Goal: Task Accomplishment & Management: Use online tool/utility

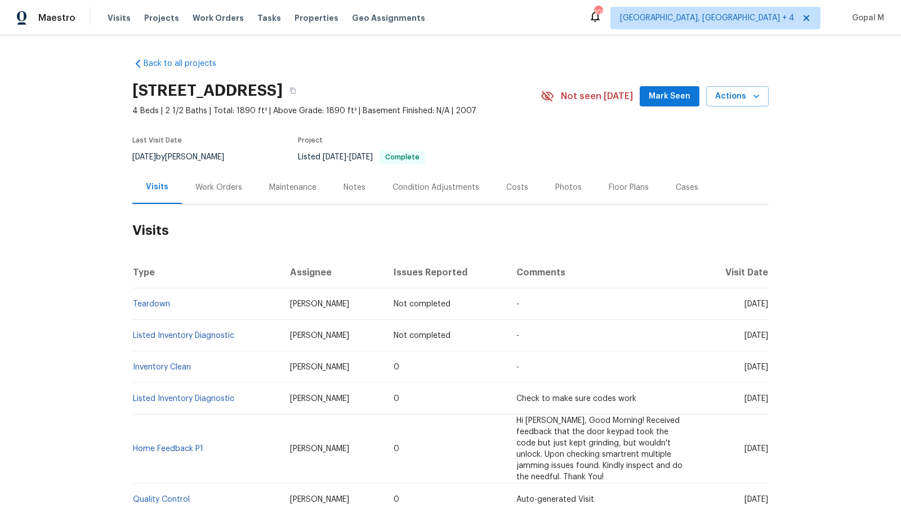
click at [225, 187] on div "Work Orders" at bounding box center [218, 187] width 47 height 11
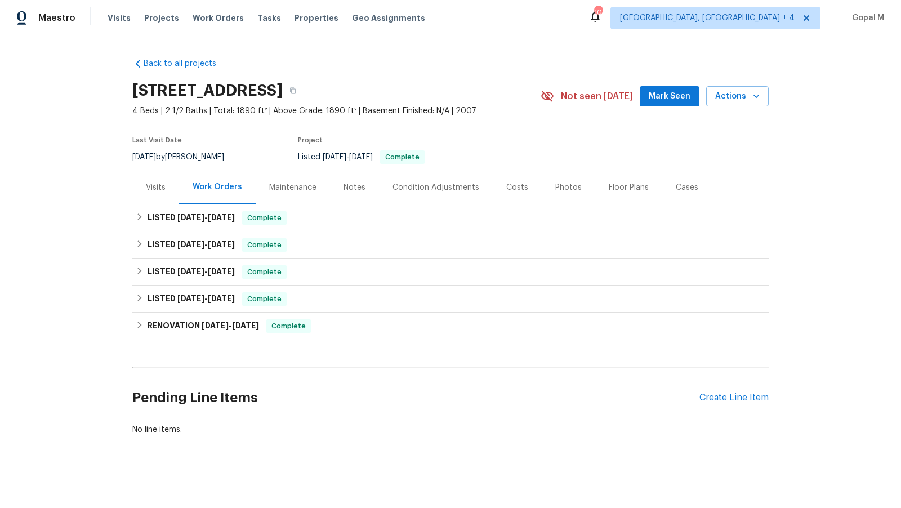
click at [157, 194] on div "Visits" at bounding box center [155, 187] width 47 height 33
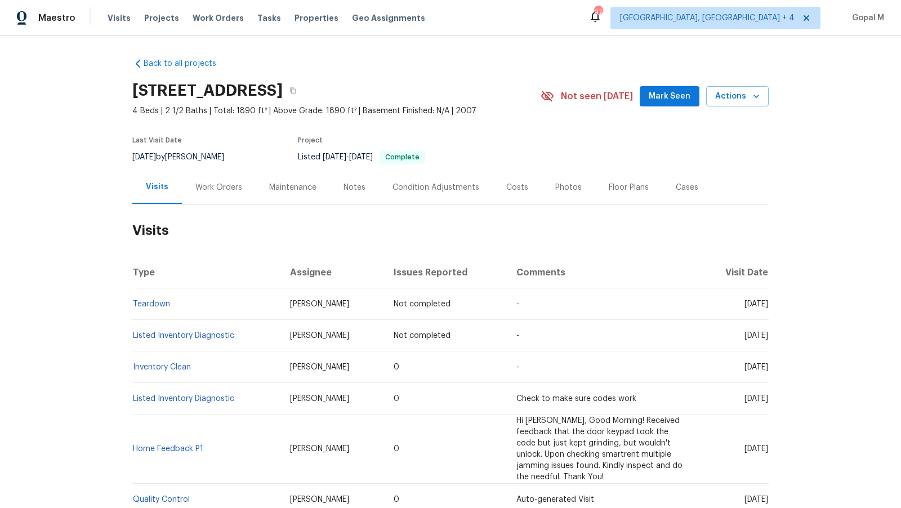
drag, startPoint x: 164, startPoint y: 156, endPoint x: 132, endPoint y: 155, distance: 32.1
click at [132, 155] on div "7/2/2025 by Chris Thomas" at bounding box center [184, 157] width 105 height 14
copy span "7/2/2025"
click at [196, 190] on div "Work Orders" at bounding box center [218, 187] width 47 height 11
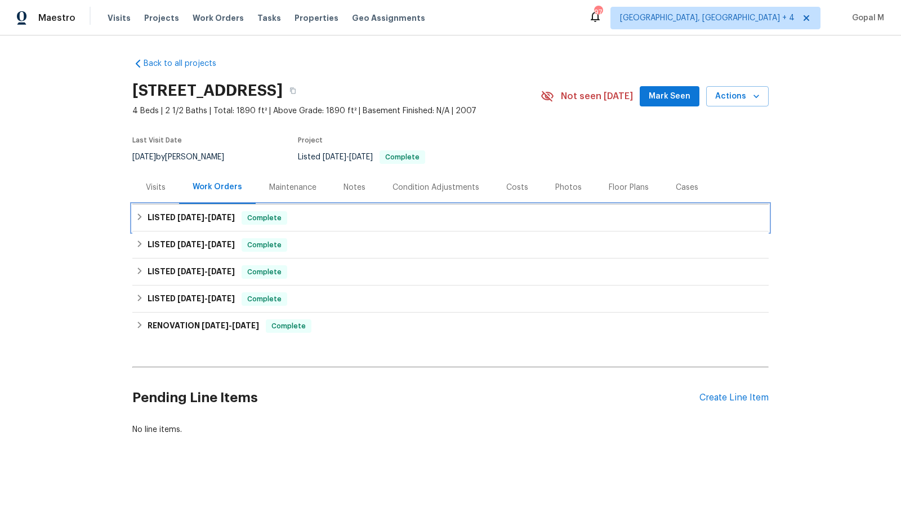
click at [313, 220] on div "LISTED 6/30/25 - 7/4/25 Complete" at bounding box center [451, 218] width 630 height 14
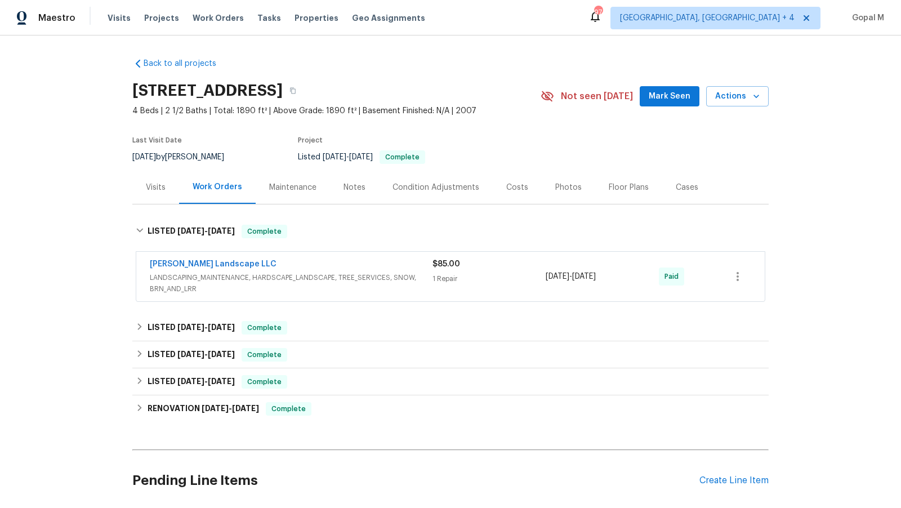
drag, startPoint x: 626, startPoint y: 275, endPoint x: 546, endPoint y: 278, distance: 80.0
click at [546, 278] on div "6/30/2025 - 7/4/2025" at bounding box center [602, 277] width 113 height 36
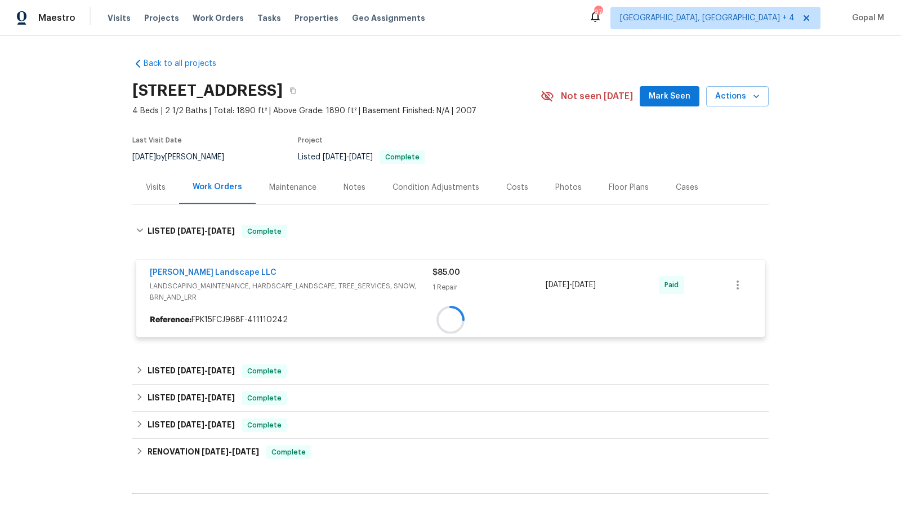
copy span "6/30/2025 - 7/4/2025"
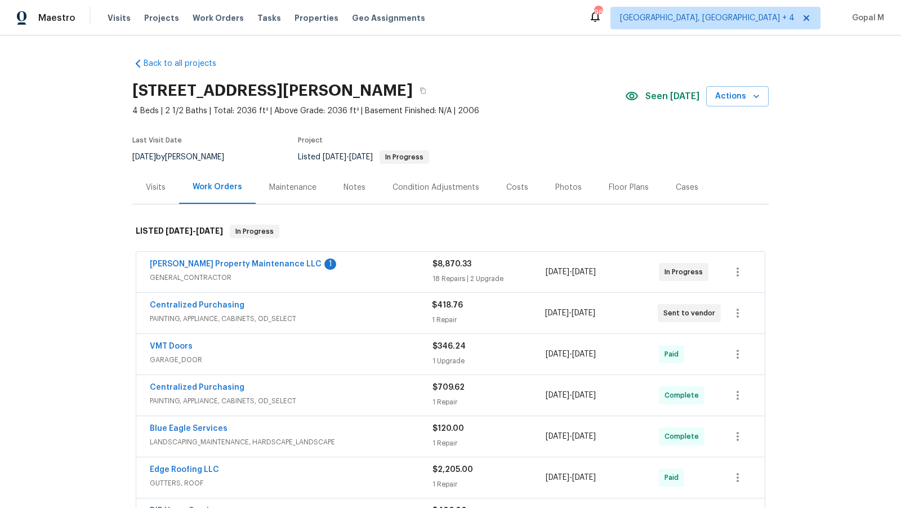
click at [537, 271] on div "$8,870.33 18 Repairs | 2 Upgrade" at bounding box center [489, 272] width 113 height 27
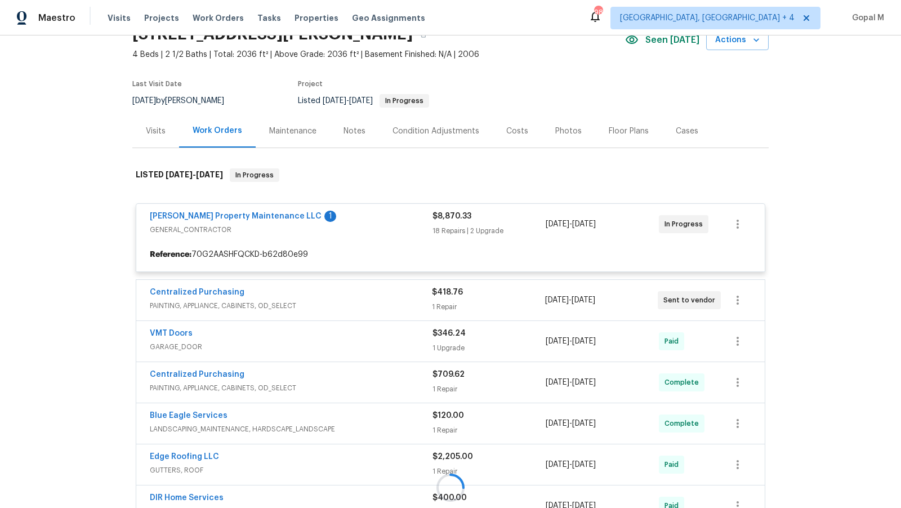
scroll to position [57, 0]
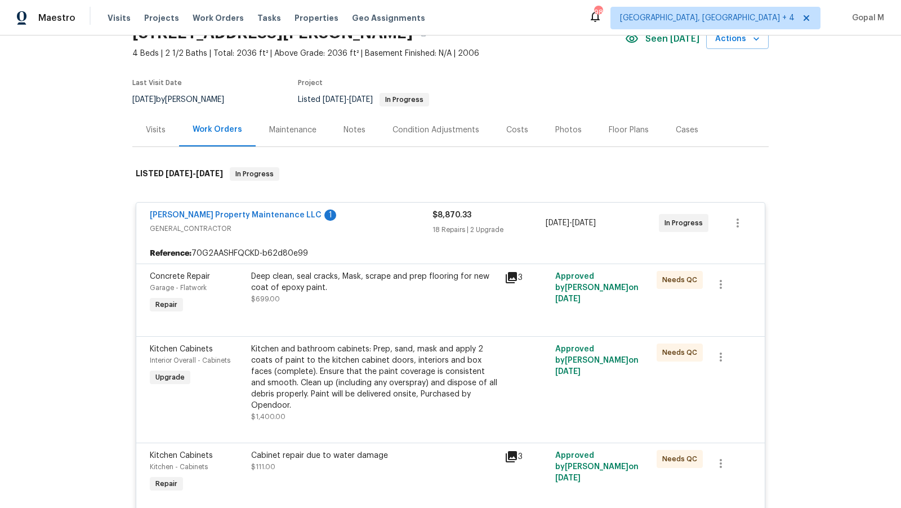
click at [520, 232] on div "18 Repairs | 2 Upgrade" at bounding box center [489, 229] width 113 height 11
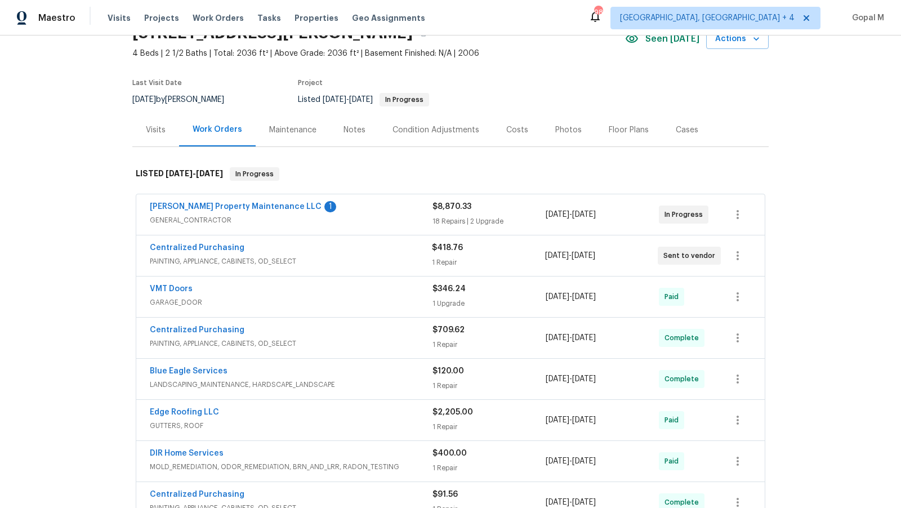
click at [520, 264] on div "1 Repair" at bounding box center [488, 262] width 113 height 11
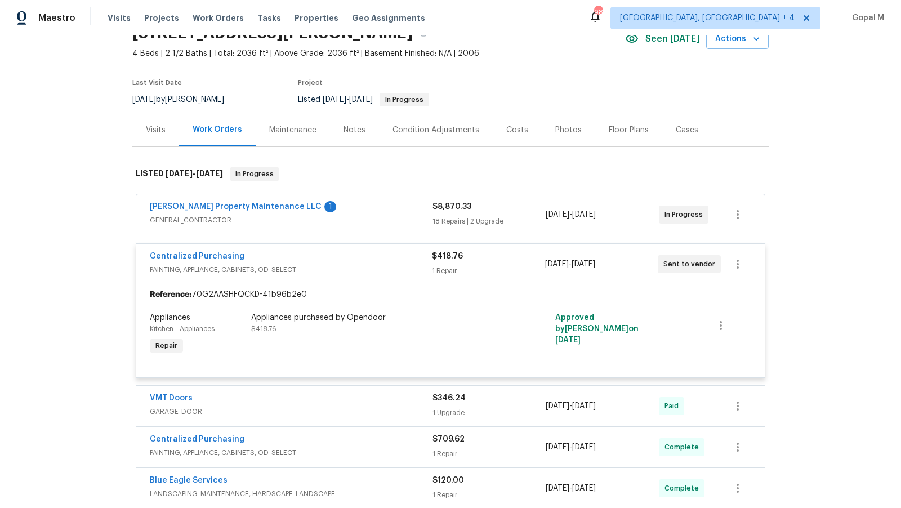
click at [520, 265] on div "1 Repair" at bounding box center [488, 270] width 113 height 11
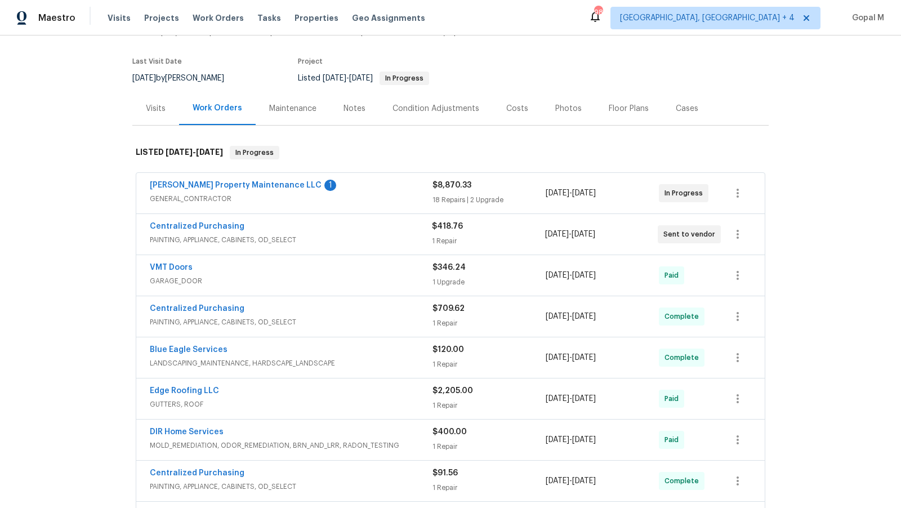
scroll to position [91, 0]
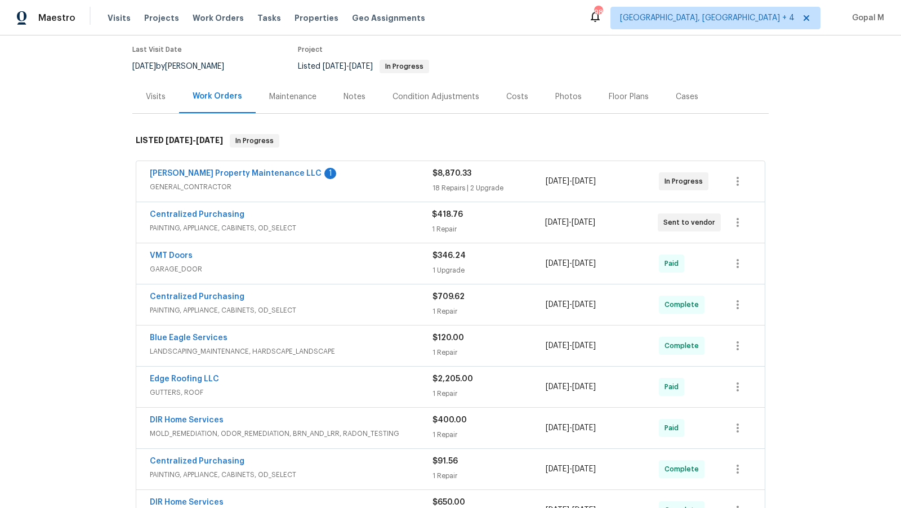
click at [155, 97] on div "Visits" at bounding box center [156, 96] width 20 height 11
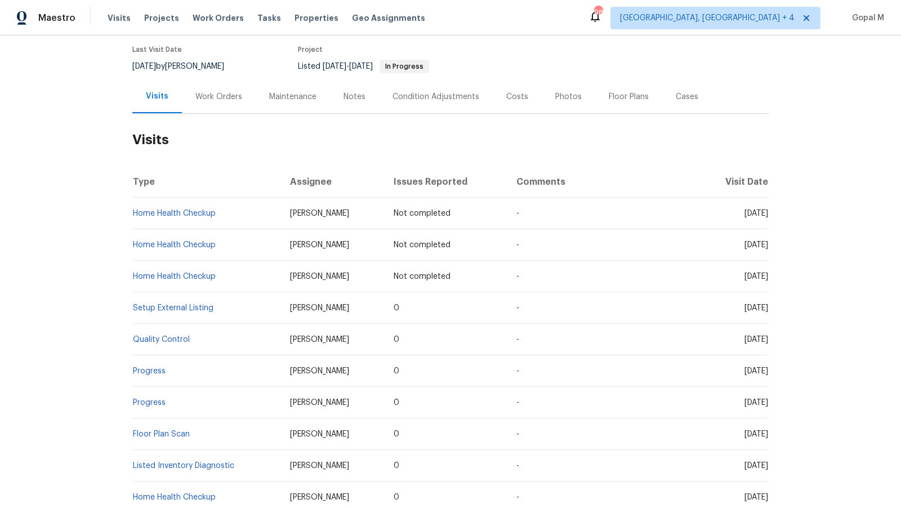
click at [226, 101] on div "Work Orders" at bounding box center [218, 96] width 47 height 11
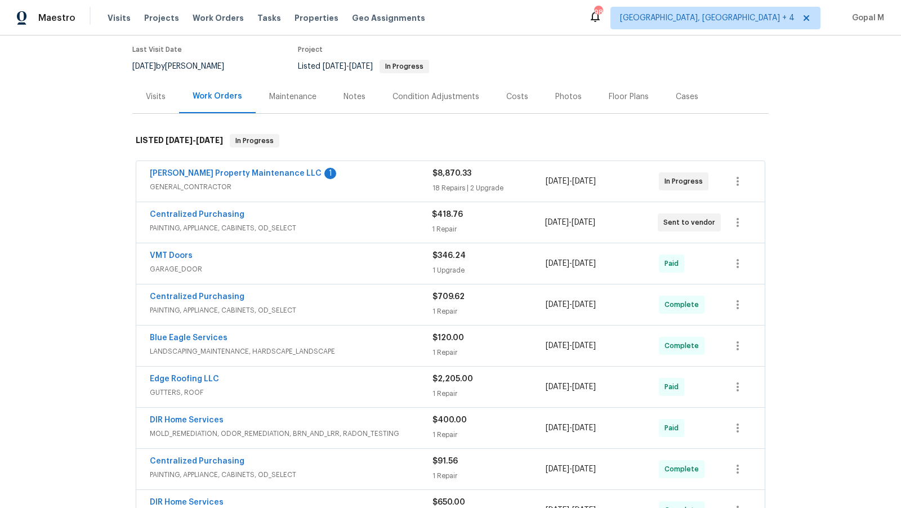
click at [676, 94] on div "Cases" at bounding box center [687, 96] width 23 height 11
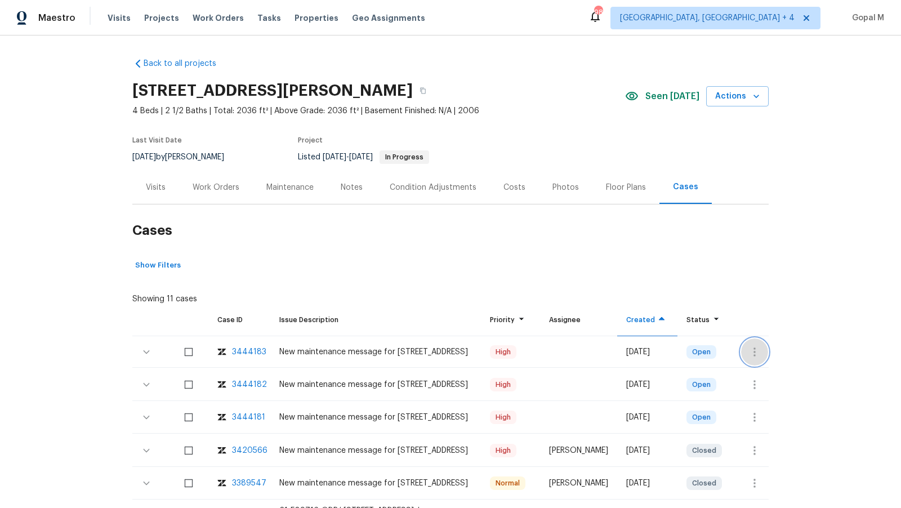
click at [751, 345] on icon "button" at bounding box center [755, 352] width 14 height 14
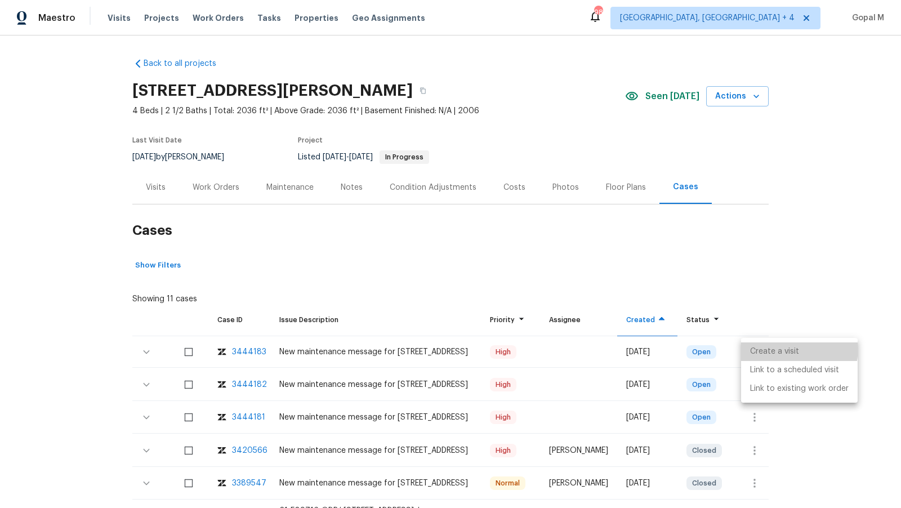
click at [751, 345] on li "Create a visit" at bounding box center [799, 351] width 117 height 19
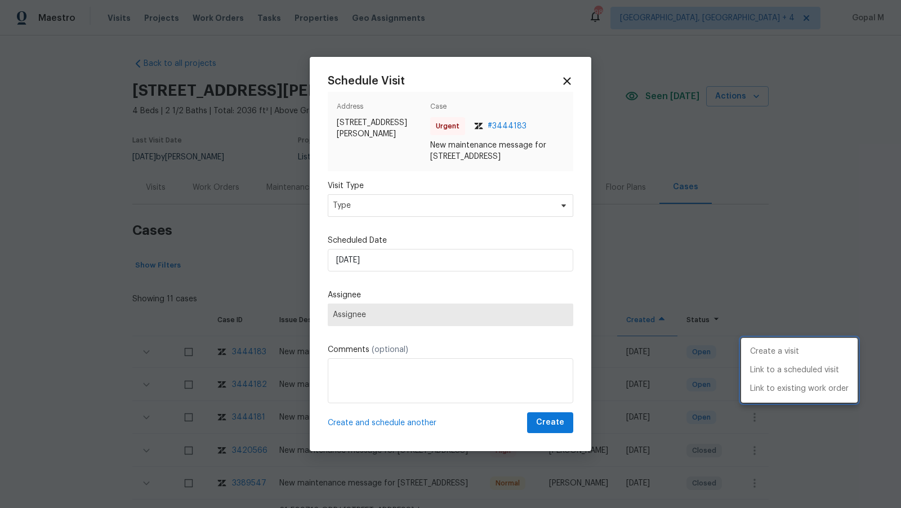
click at [412, 210] on div at bounding box center [450, 254] width 901 height 508
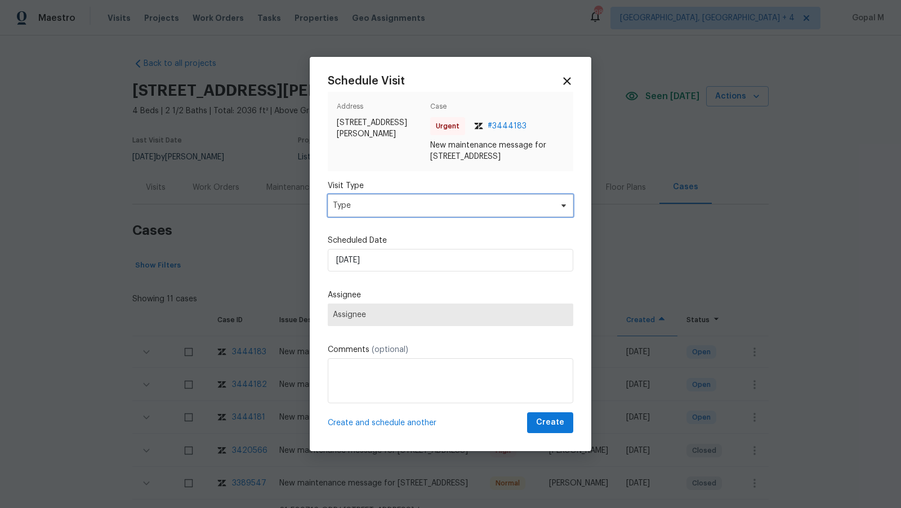
click at [412, 210] on span "Type" at bounding box center [442, 205] width 219 height 11
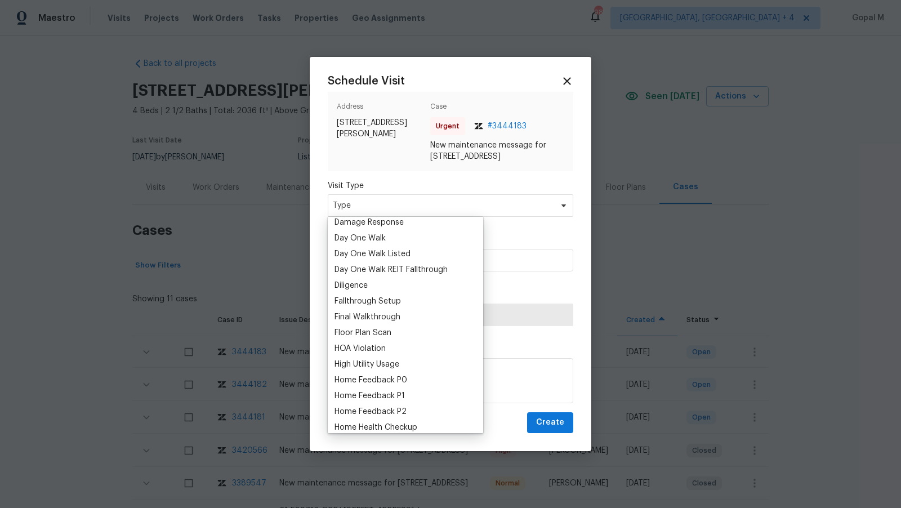
scroll to position [194, 0]
click at [382, 395] on div "Home Feedback P1" at bounding box center [370, 395] width 70 height 11
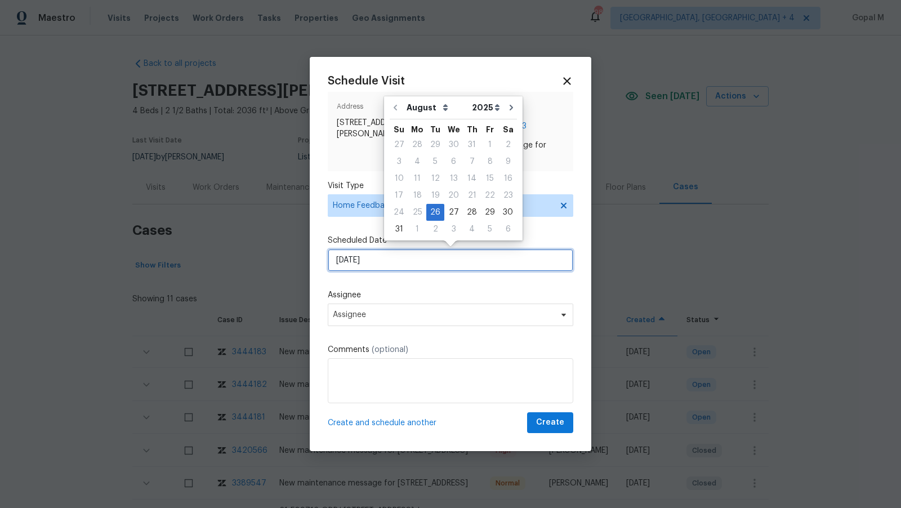
click at [384, 256] on input "26/08/2025" at bounding box center [451, 260] width 246 height 23
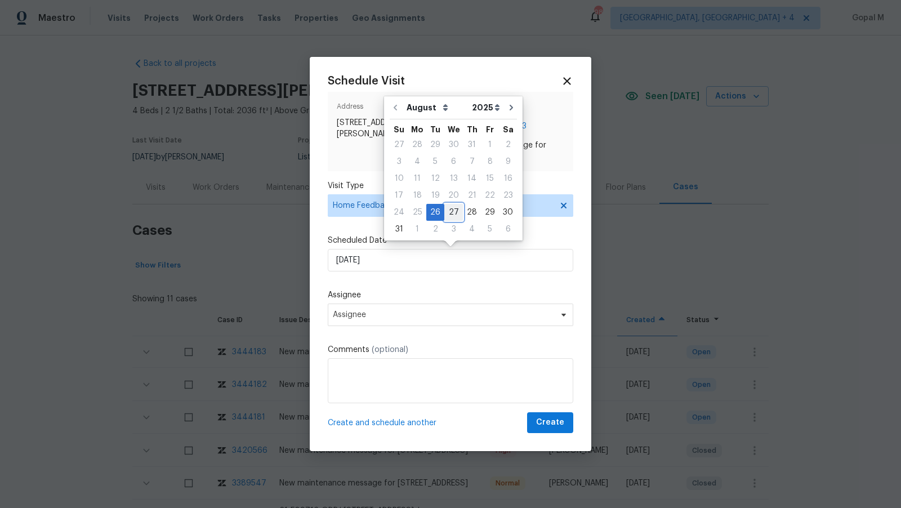
click at [449, 211] on div "27" at bounding box center [453, 212] width 19 height 16
type input "27/08/2025"
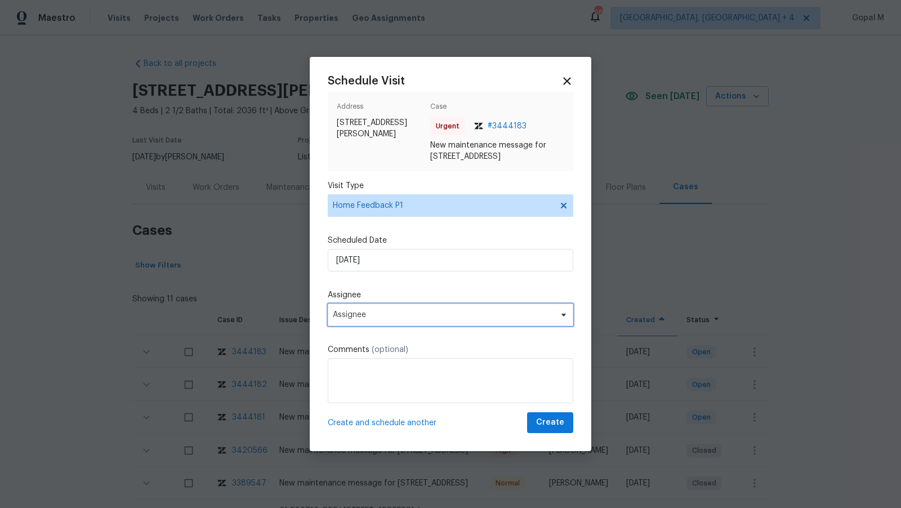
click at [433, 312] on span "Assignee" at bounding box center [443, 314] width 221 height 9
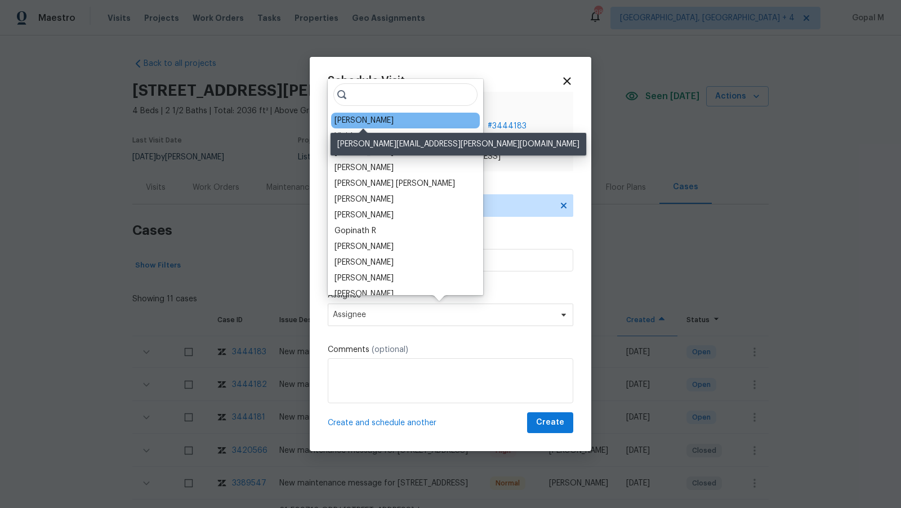
click at [367, 117] on div "Scott Smathers" at bounding box center [364, 120] width 59 height 11
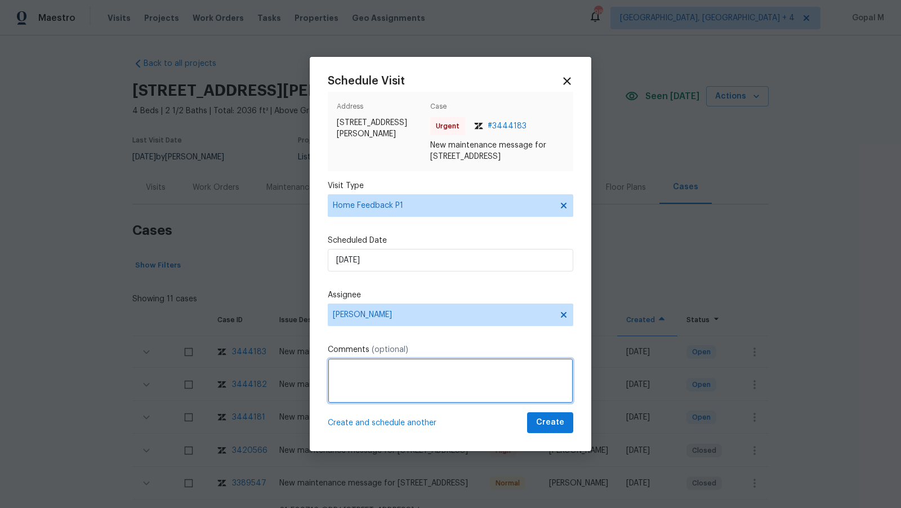
click at [399, 381] on textarea at bounding box center [451, 380] width 246 height 45
paste textarea "3669 is not working"
click at [346, 371] on textarea "The 3669 is not working. Please" at bounding box center [451, 380] width 246 height 45
click at [550, 370] on textarea "The LB code 3669 is not working. Please address this issue and create a WO if n…" at bounding box center [451, 380] width 246 height 45
type textarea "The LB code 3669 is not working. Please address this issue ASAP and create a WO…"
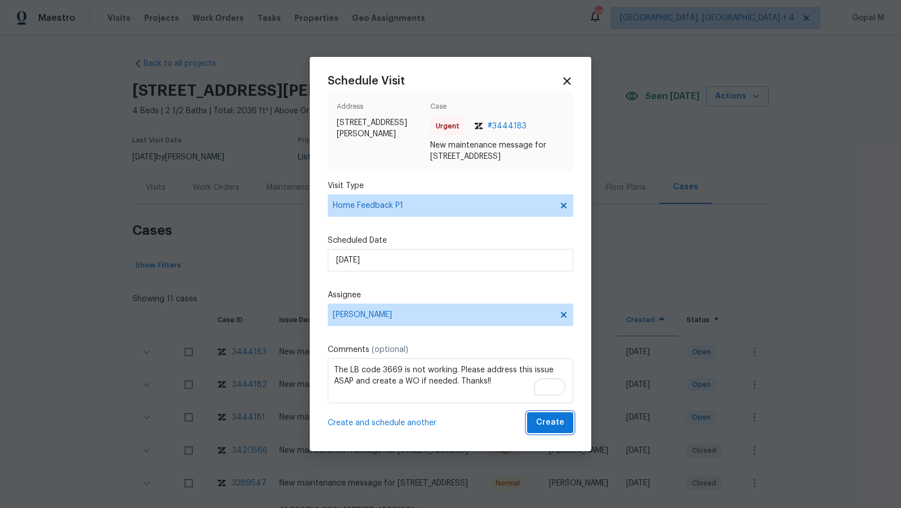
click at [537, 423] on button "Create" at bounding box center [550, 422] width 46 height 21
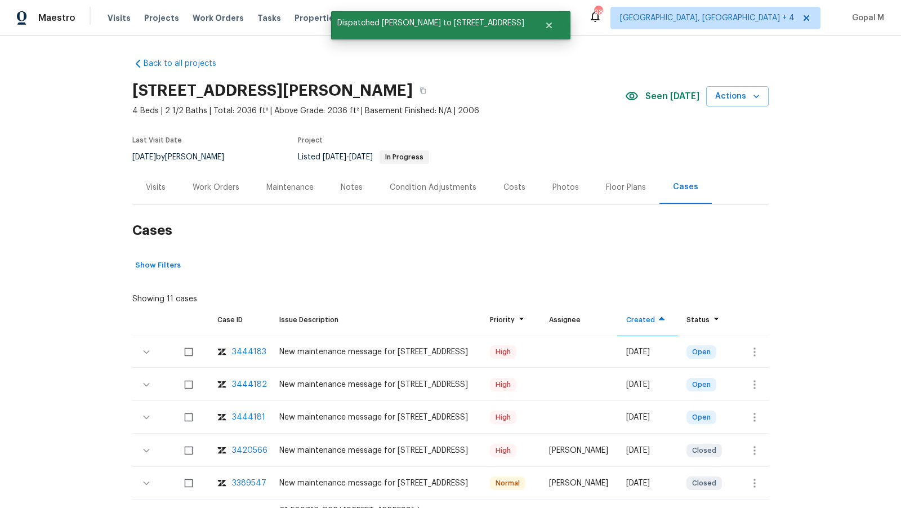
click at [154, 190] on div "Visits" at bounding box center [156, 187] width 20 height 11
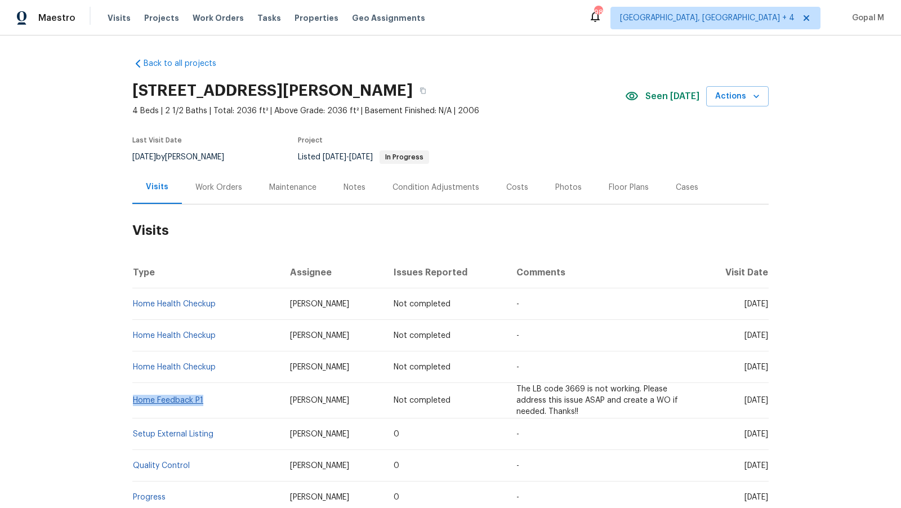
drag, startPoint x: 204, startPoint y: 400, endPoint x: 135, endPoint y: 400, distance: 68.7
click at [135, 400] on td "Home Feedback P1" at bounding box center [206, 400] width 149 height 35
copy link "Home Feedback P1"
click at [206, 192] on div "Work Orders" at bounding box center [218, 187] width 47 height 11
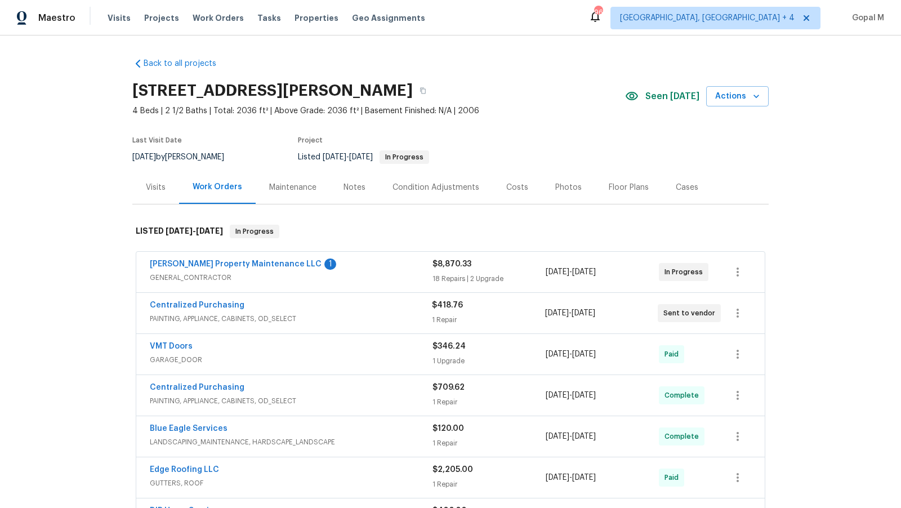
drag, startPoint x: 170, startPoint y: 156, endPoint x: 131, endPoint y: 156, distance: 38.9
click at [131, 156] on div "Back to all projects 532 Hemlock Dr, Winder, GA 30680 4 Beds | 2 1/2 Baths | To…" at bounding box center [450, 271] width 901 height 473
copy span "[DATE]"
drag, startPoint x: 629, startPoint y: 271, endPoint x: 546, endPoint y: 272, distance: 82.8
click at [546, 272] on div "7/15/2025 - 8/29/2025" at bounding box center [602, 272] width 113 height 27
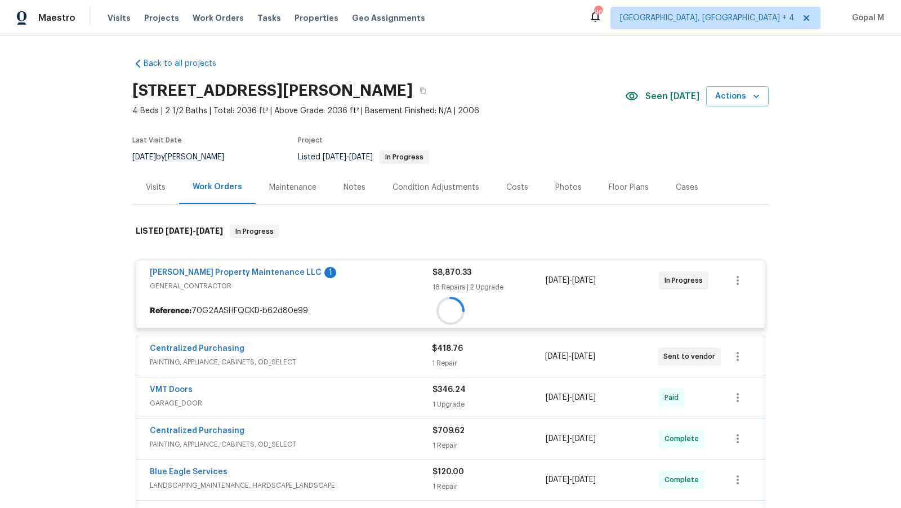
copy span "7/15/2025 - 8/29/2025"
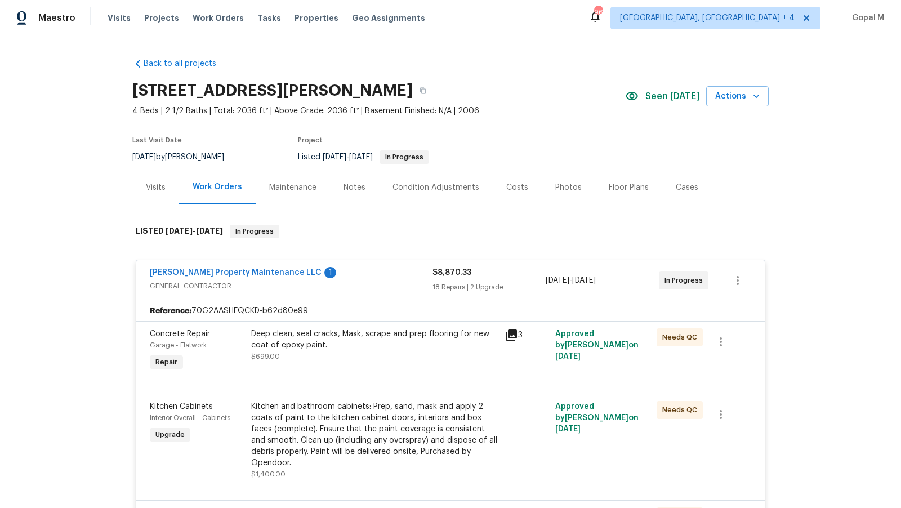
copy span "7/15/2025 - 8/29/2025"
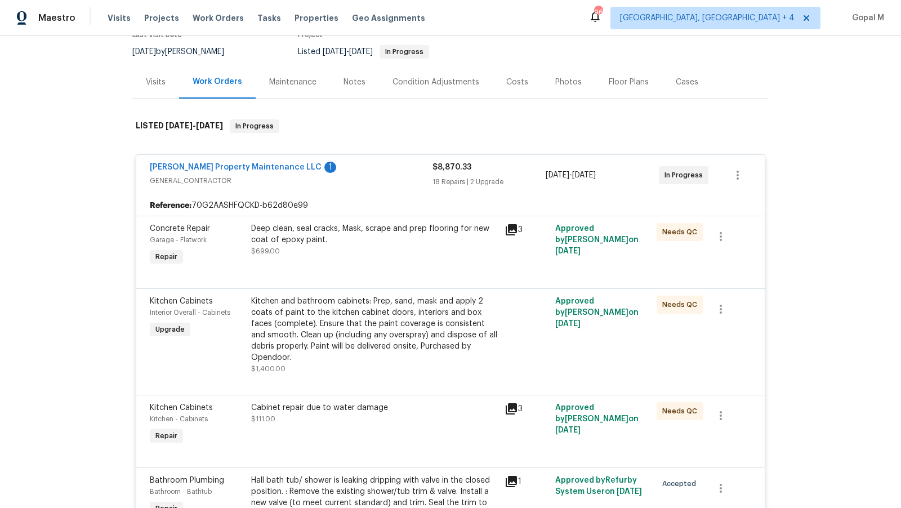
scroll to position [128, 0]
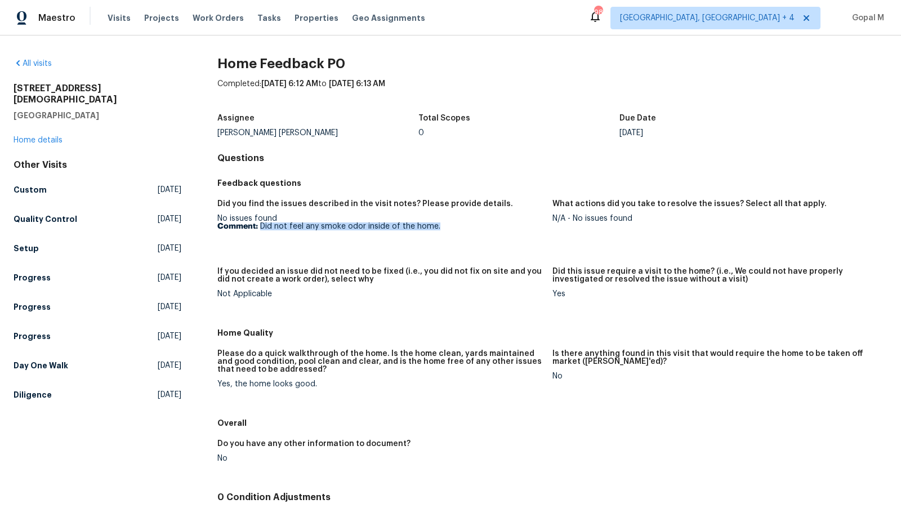
drag, startPoint x: 260, startPoint y: 225, endPoint x: 442, endPoint y: 230, distance: 181.4
click at [442, 230] on figure "Did you find the issues described in the visit notes? Please provide details. N…" at bounding box center [384, 227] width 335 height 54
copy p "Did not feel any smoke odor inside of the home."
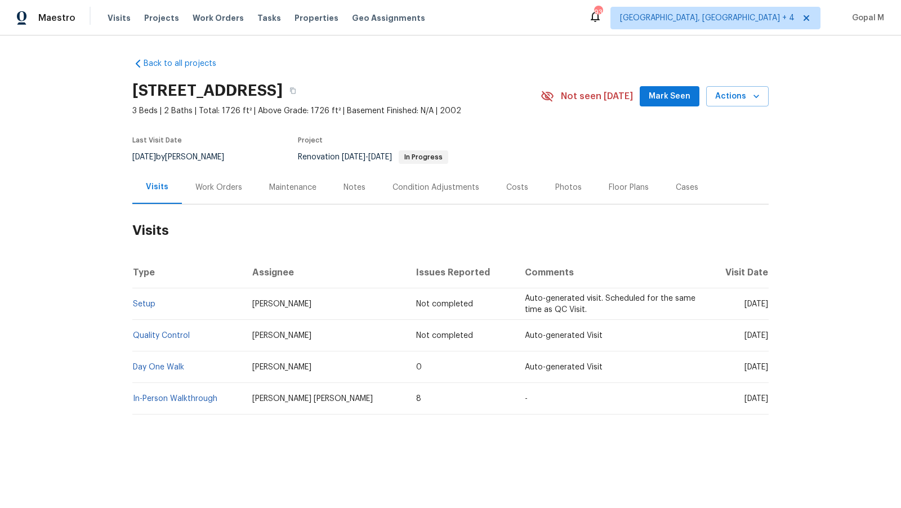
click at [221, 182] on div "Work Orders" at bounding box center [218, 187] width 47 height 11
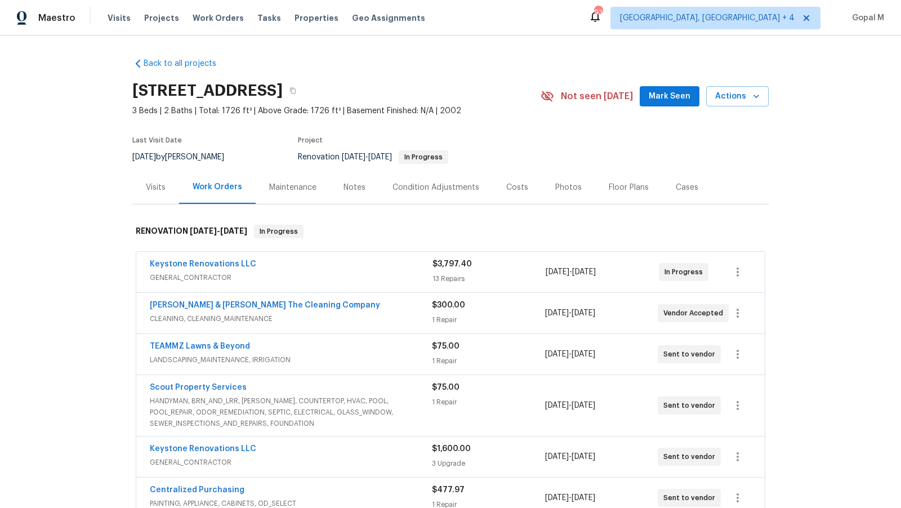
click at [382, 277] on span "GENERAL_CONTRACTOR" at bounding box center [291, 277] width 283 height 11
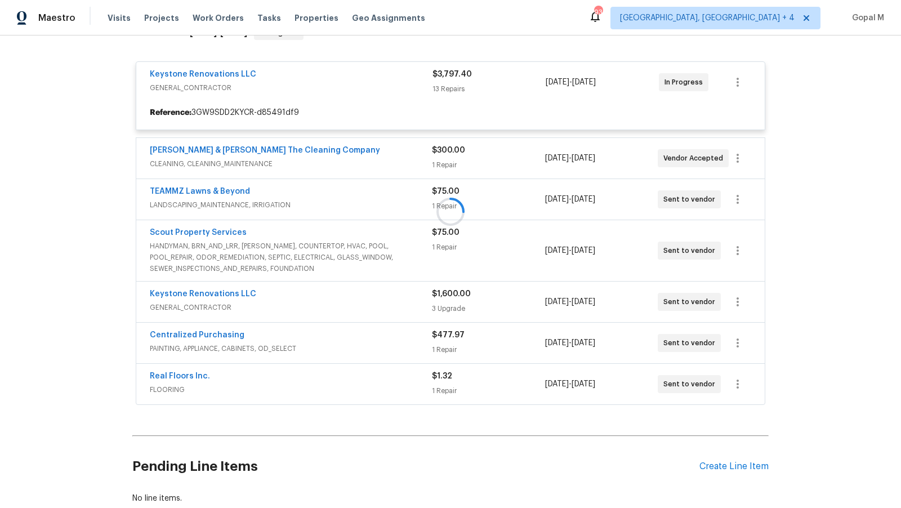
scroll to position [203, 0]
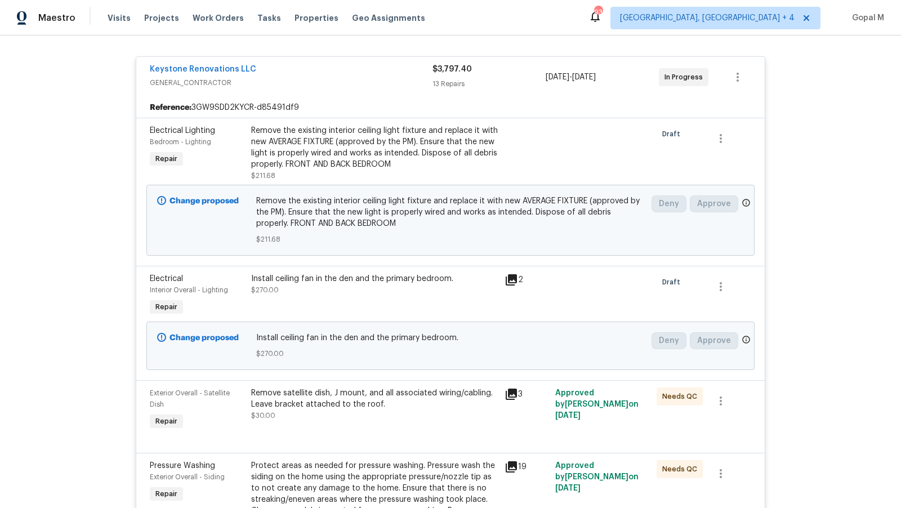
click at [393, 74] on div "Keystone Renovations LLC" at bounding box center [291, 71] width 283 height 14
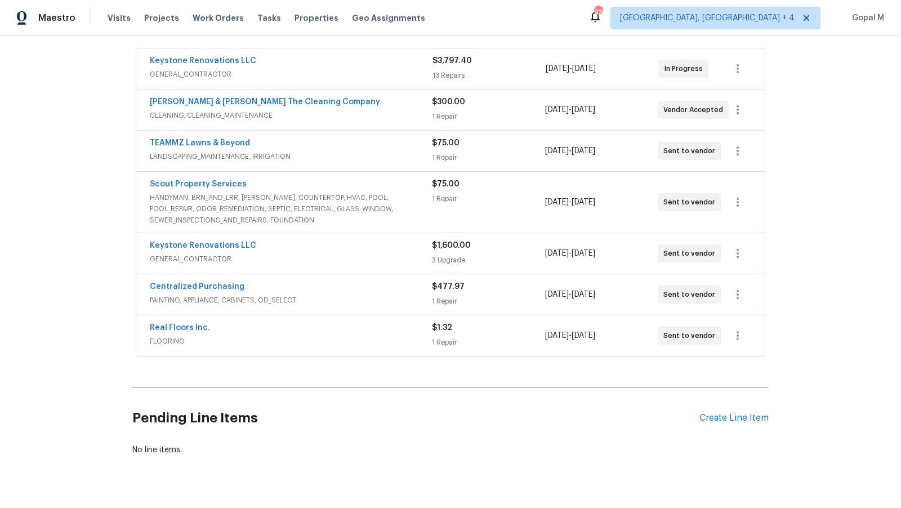
click at [398, 112] on span "CLEANING, CLEANING_MAINTENANCE" at bounding box center [291, 115] width 282 height 11
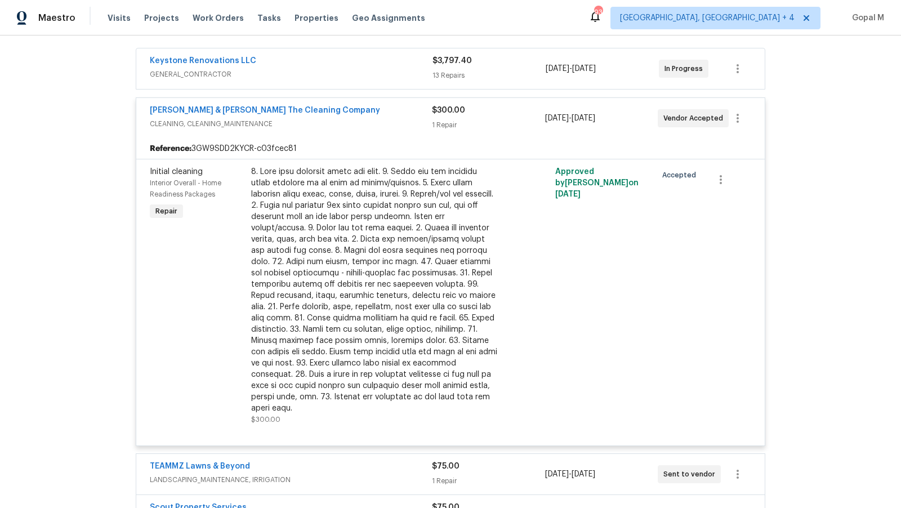
click at [398, 112] on div "[PERSON_NAME] & [PERSON_NAME] The Cleaning Company" at bounding box center [291, 112] width 282 height 14
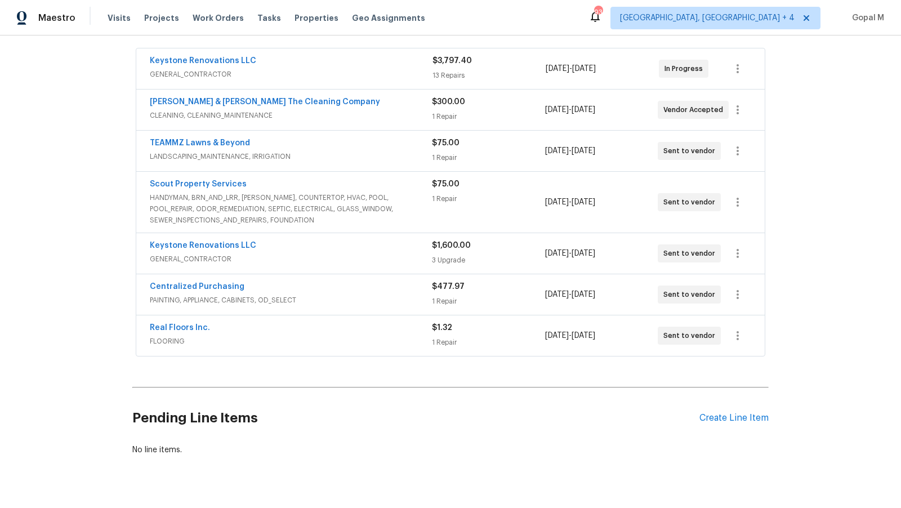
click at [413, 147] on div "TEAMMZ Lawns & Beyond" at bounding box center [291, 144] width 282 height 14
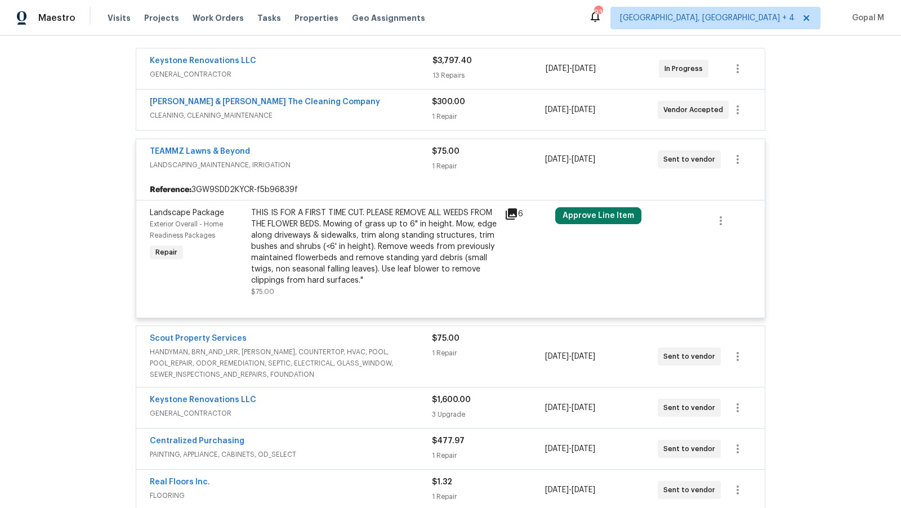
click at [397, 238] on div "THIS IS FOR A FIRST TIME CUT. PLEASE REMOVE ALL WEEDS FROM THE FLOWER BEDS. Mow…" at bounding box center [374, 246] width 247 height 79
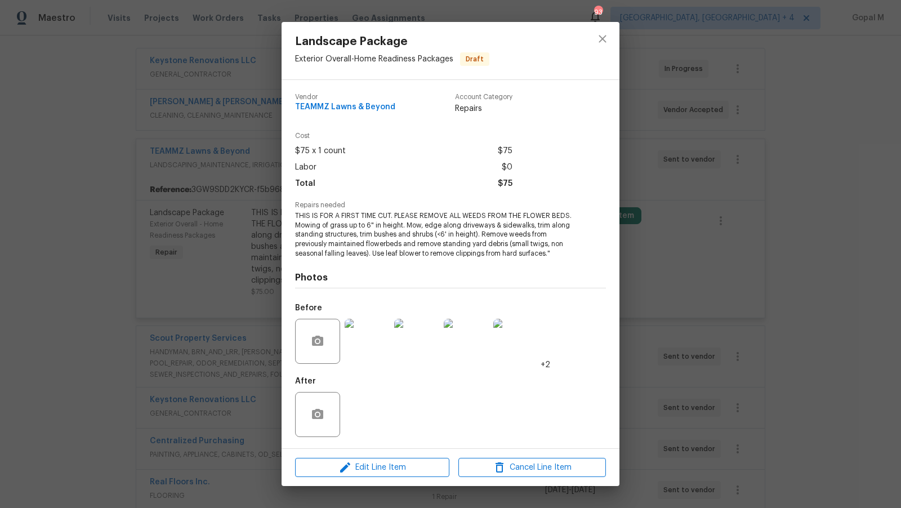
click at [221, 347] on div "Landscape Package Exterior Overall - Home Readiness Packages Draft Vendor TEAMM…" at bounding box center [450, 254] width 901 height 508
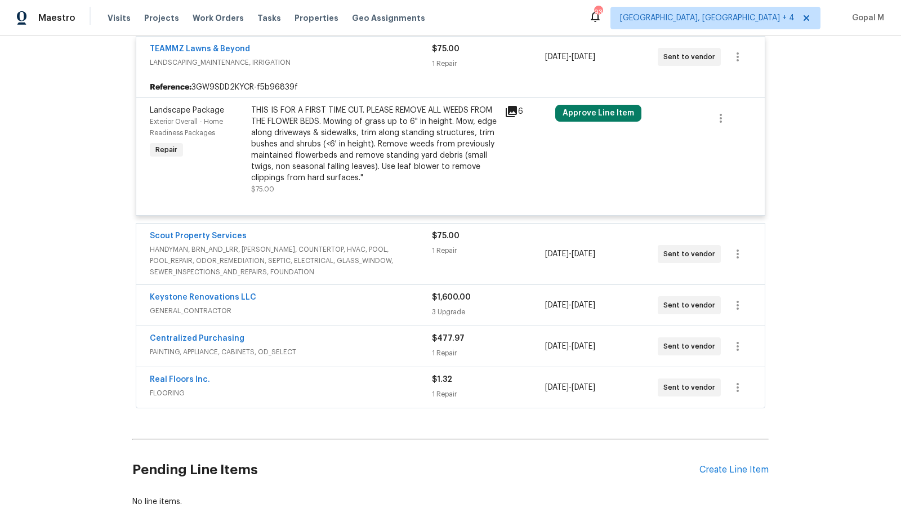
scroll to position [308, 0]
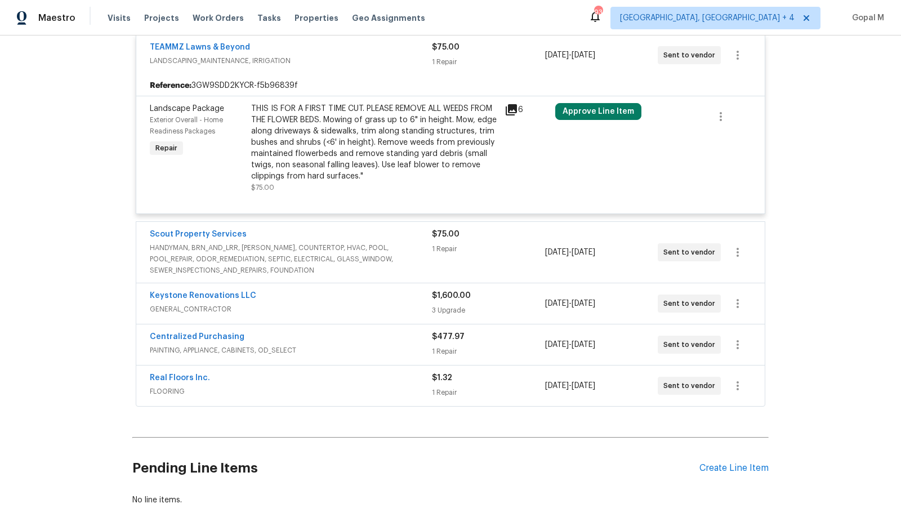
click at [423, 256] on span "HANDYMAN, BRN_AND_LRR, [PERSON_NAME], COUNTERTOP, HVAC, POOL, POOL_REPAIR, ODOR…" at bounding box center [291, 259] width 282 height 34
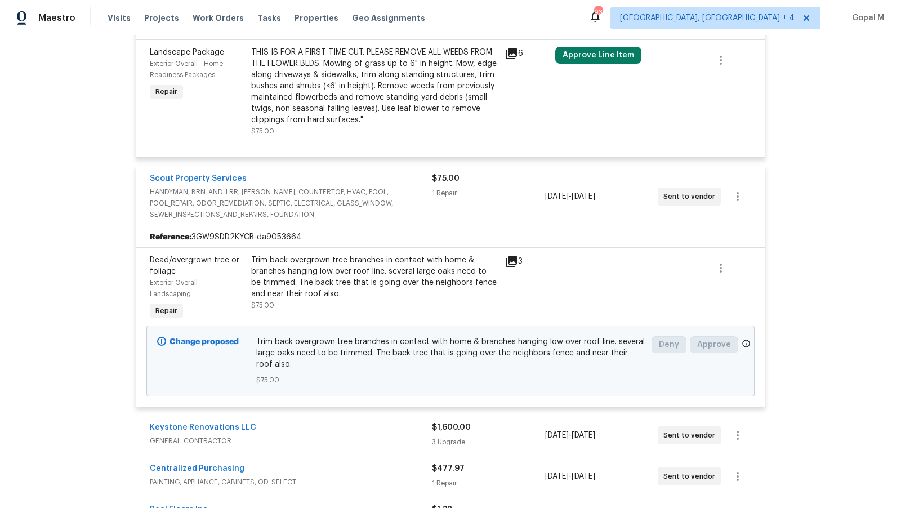
scroll to position [368, 0]
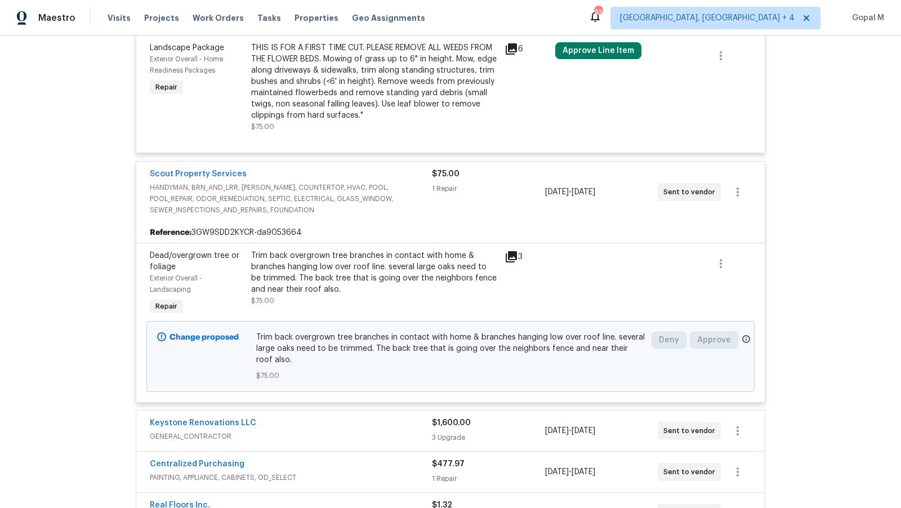
click at [351, 263] on div "Trim back overgrown tree branches in contact with home & branches hanging low o…" at bounding box center [374, 272] width 247 height 45
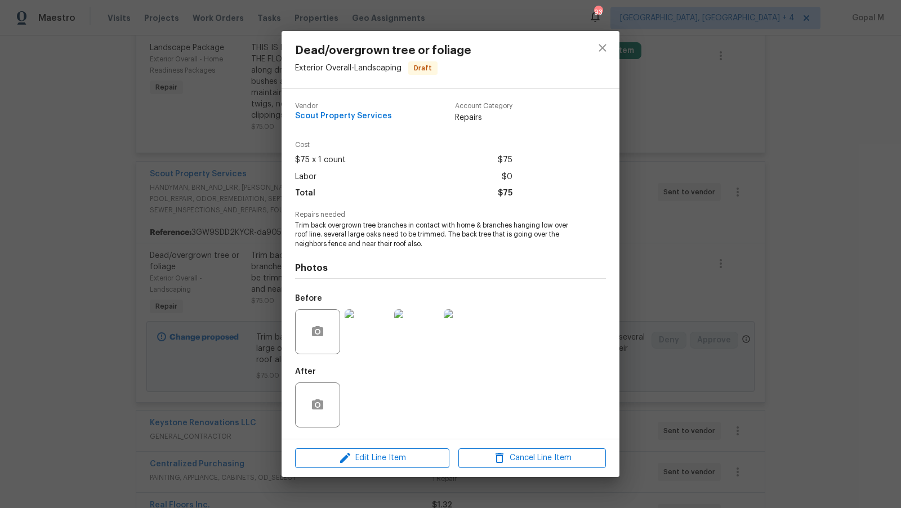
click at [198, 274] on div "Dead/overgrown tree or foliage Exterior Overall - Landscaping Draft Vendor Scou…" at bounding box center [450, 254] width 901 height 508
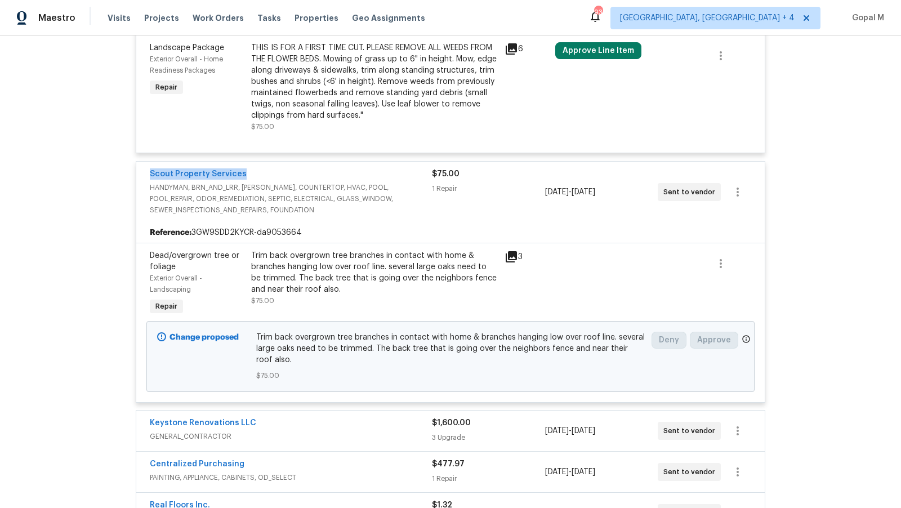
drag, startPoint x: 145, startPoint y: 173, endPoint x: 274, endPoint y: 173, distance: 129.0
click at [274, 173] on div "Scout Property Services HANDYMAN, BRN_AND_LRR, [PERSON_NAME], COUNTERTOP, HVAC,…" at bounding box center [450, 192] width 629 height 61
copy link "Scout Property Services"
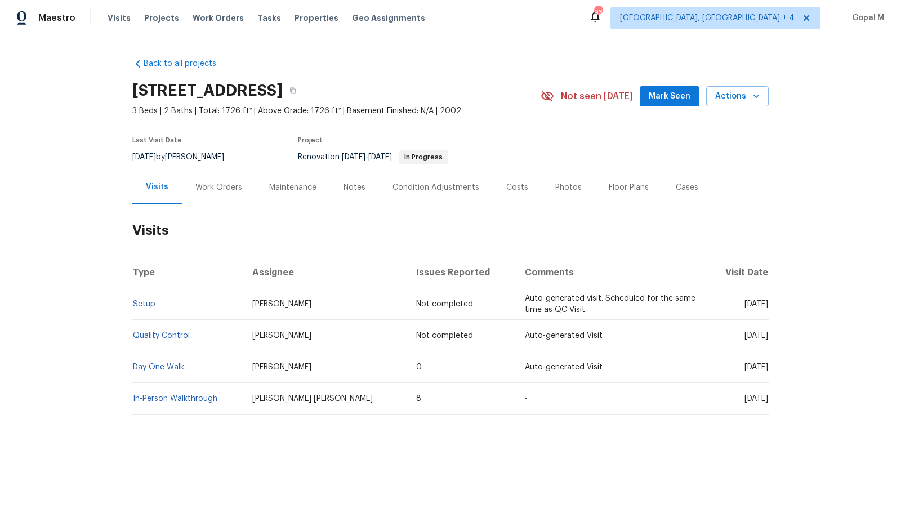
click at [220, 194] on div "Work Orders" at bounding box center [219, 187] width 74 height 33
